Goal: Task Accomplishment & Management: Complete application form

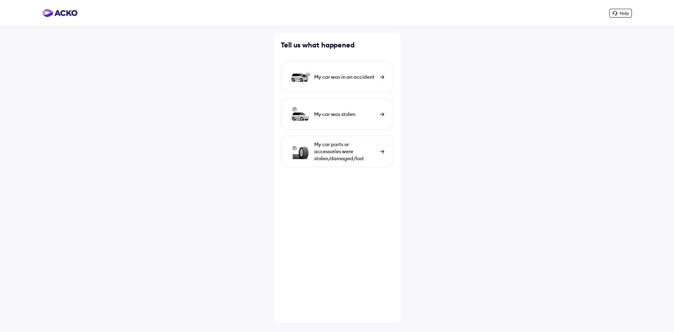
click at [381, 152] on img at bounding box center [382, 151] width 5 height 4
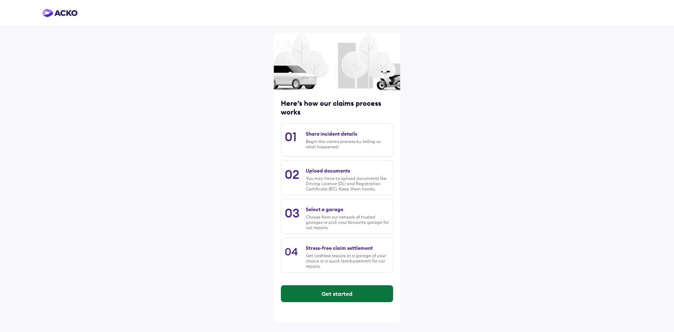
click at [341, 291] on button "Get started" at bounding box center [337, 293] width 112 height 17
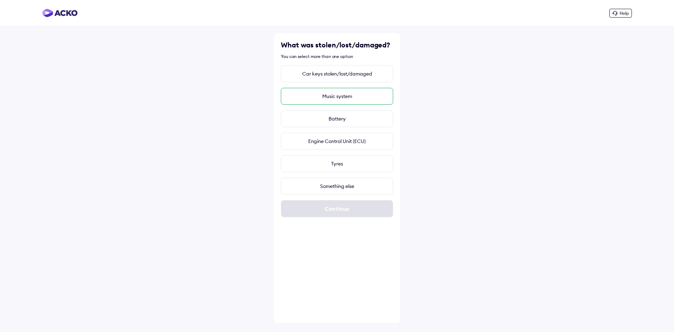
click at [343, 96] on div "Music system" at bounding box center [337, 96] width 112 height 17
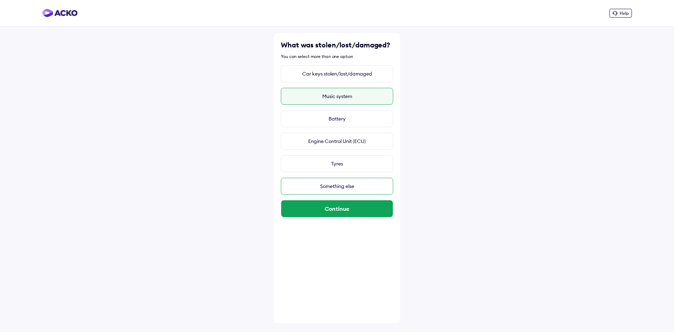
click at [344, 188] on div "Something else" at bounding box center [337, 186] width 112 height 17
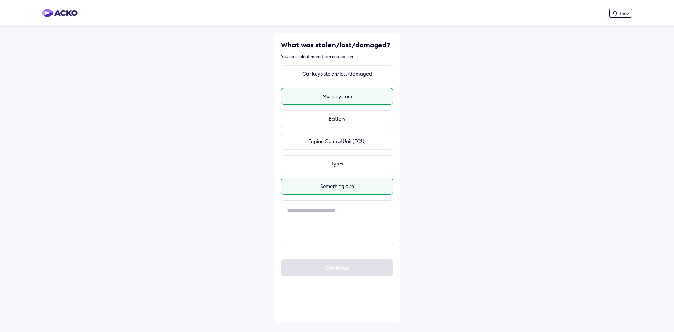
click at [626, 13] on span "Help" at bounding box center [623, 13] width 9 height 5
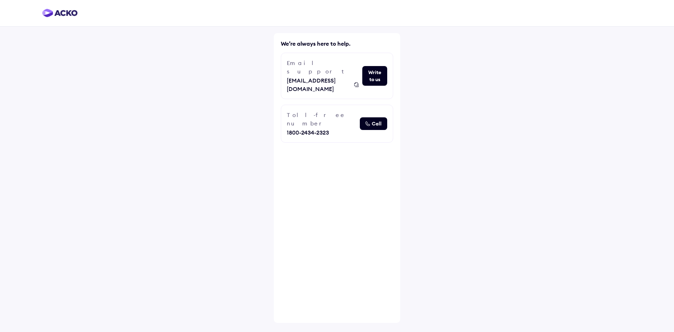
click at [372, 120] on div "Call" at bounding box center [373, 123] width 16 height 7
